Goal: Information Seeking & Learning: Learn about a topic

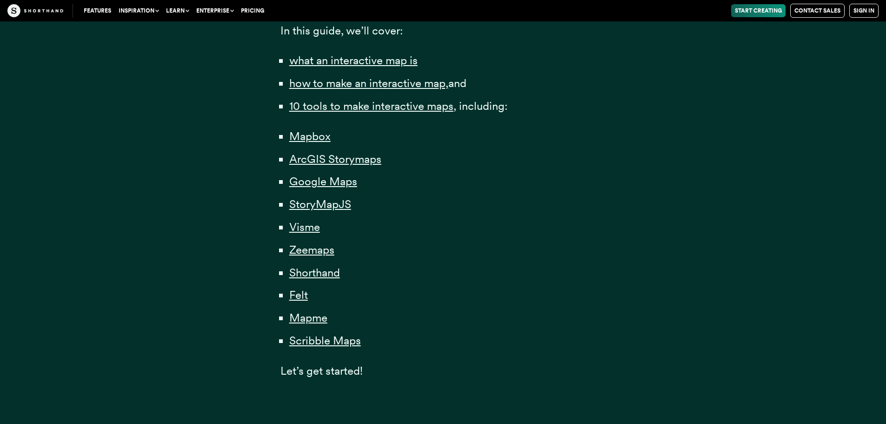
scroll to position [651, 0]
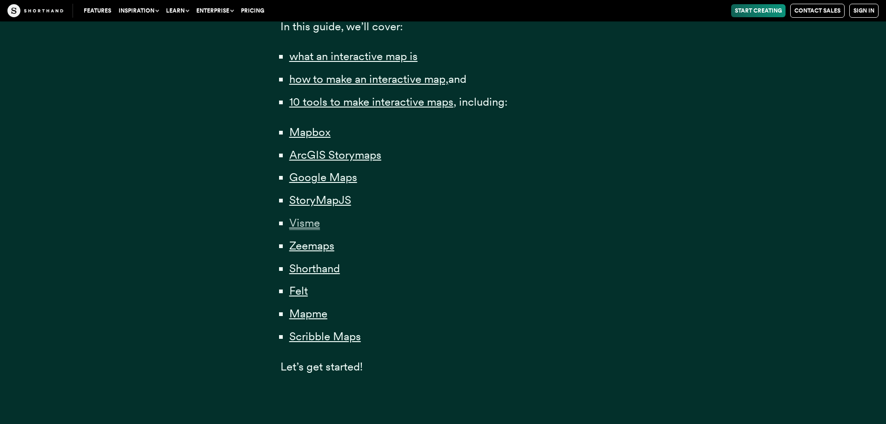
click at [312, 224] on span "Visme" at bounding box center [304, 223] width 31 height 14
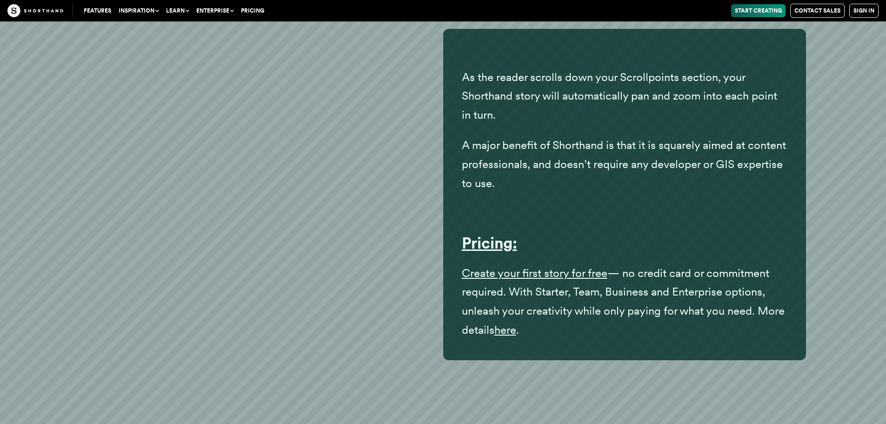
scroll to position [18383, 0]
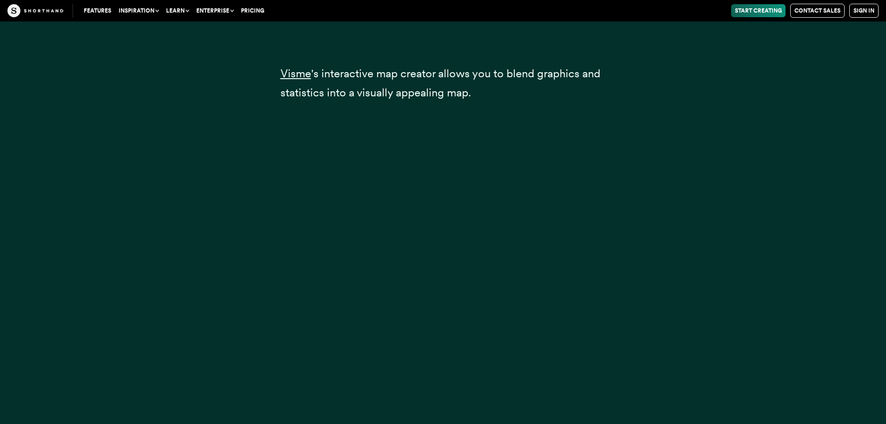
scroll to position [651, 0]
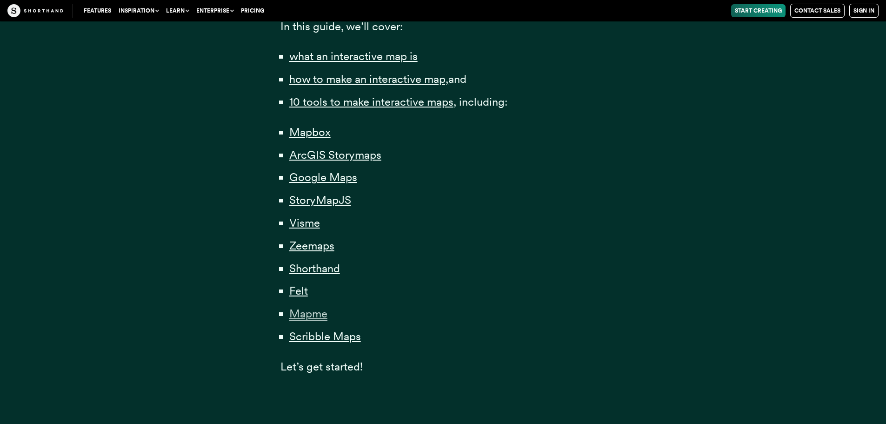
click at [315, 309] on span "Mapme" at bounding box center [308, 313] width 38 height 14
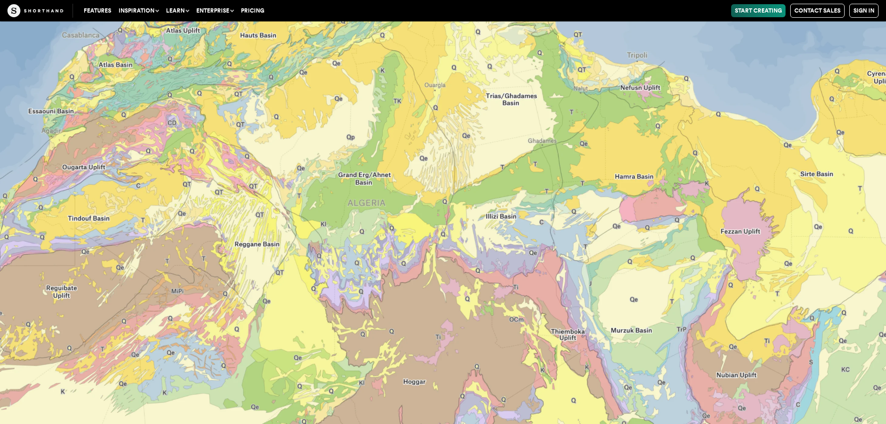
scroll to position [20631, 0]
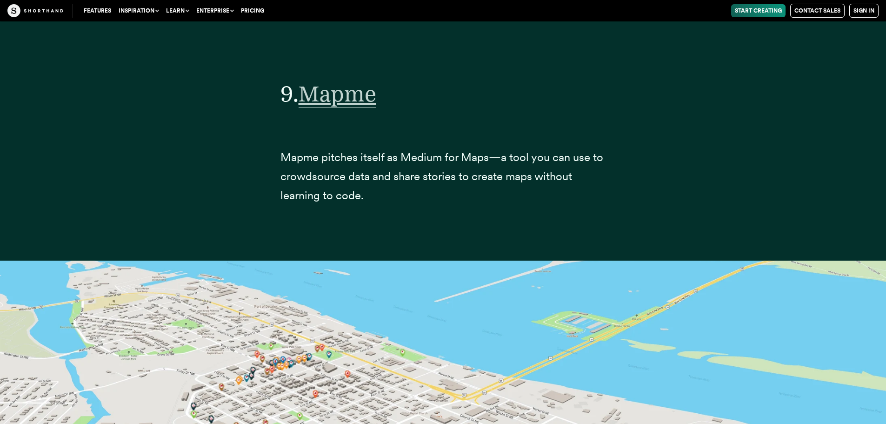
click at [347, 100] on span "Mapme" at bounding box center [338, 93] width 78 height 27
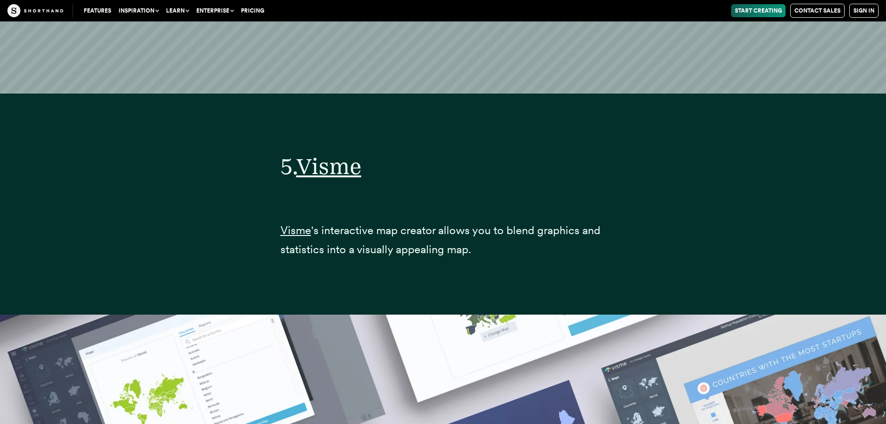
scroll to position [12405, 0]
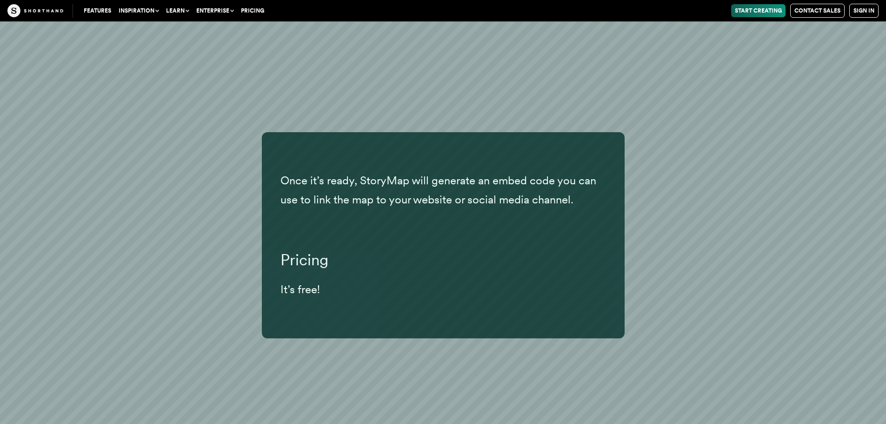
click at [312, 268] on h3 "Pricing" at bounding box center [443, 259] width 326 height 19
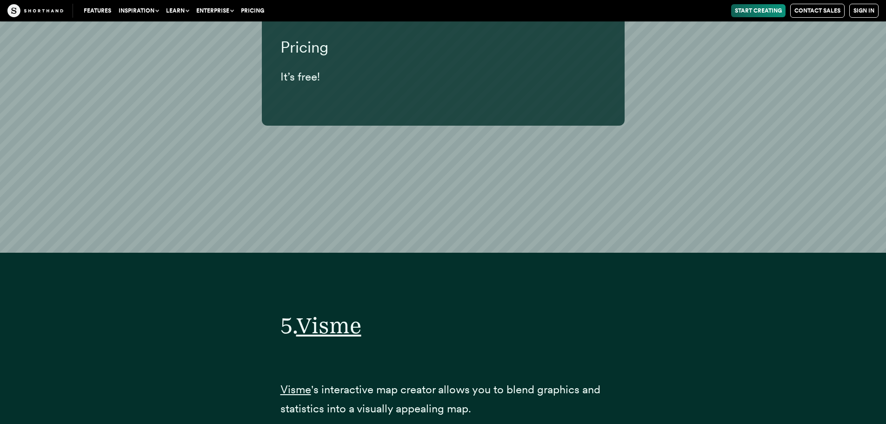
scroll to position [12777, 0]
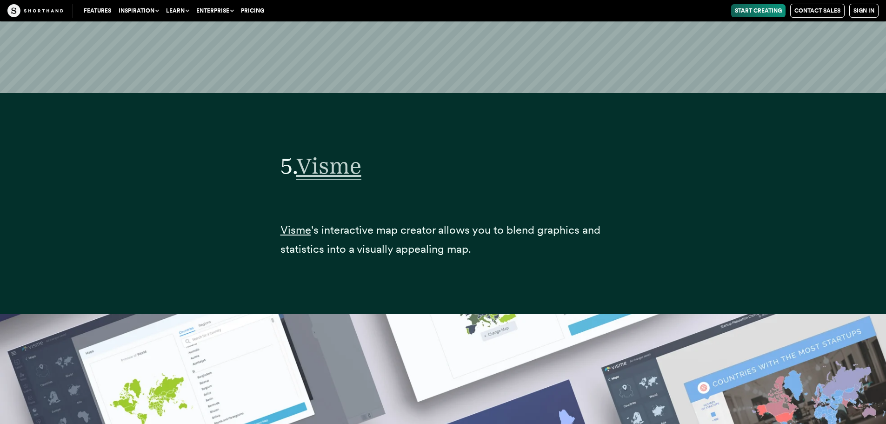
click at [334, 168] on span "Visme" at bounding box center [328, 165] width 65 height 27
